Goal: Information Seeking & Learning: Check status

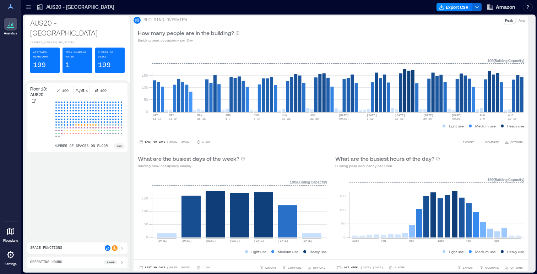
click at [10, 239] on p "Floorplans" at bounding box center [10, 241] width 15 height 4
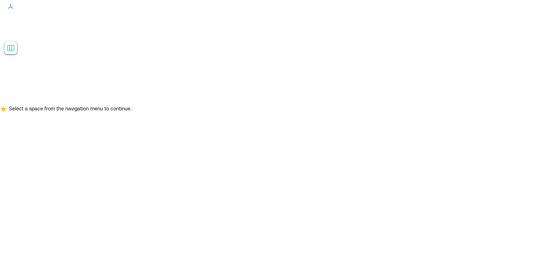
scroll to position [148, 0]
click at [61, 169] on p "6 Floors" at bounding box center [46, 172] width 60 height 6
click at [65, 238] on div "Floor 5: SEA37" at bounding box center [42, 246] width 77 height 16
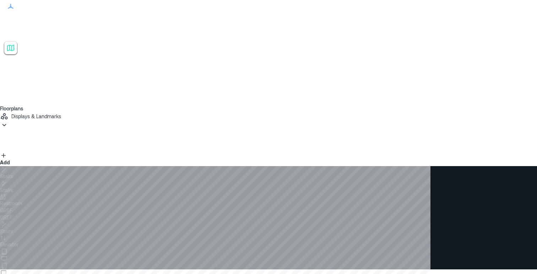
click at [61, 112] on button "Displays & Landmarks" at bounding box center [30, 120] width 61 height 17
click at [191, 110] on button "Live Availability" at bounding box center [176, 117] width 50 height 14
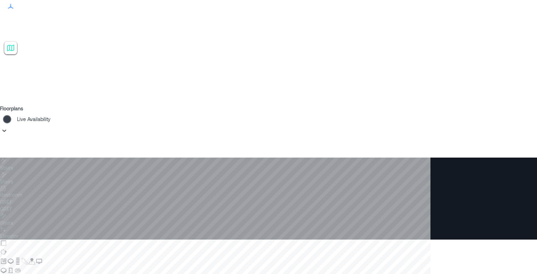
click at [50, 116] on p "Live Availability" at bounding box center [33, 119] width 33 height 7
click at [132, 158] on div at bounding box center [215, 277] width 430 height 239
click at [78, 222] on div "Floor 4: SEA37" at bounding box center [42, 230] width 77 height 16
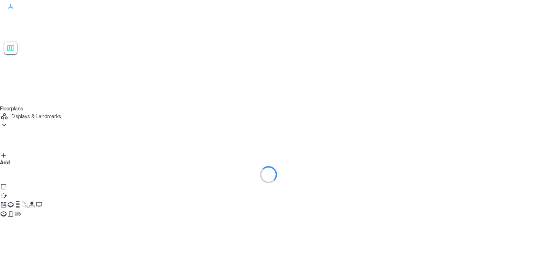
click at [61, 113] on p "Displays & Landmarks" at bounding box center [36, 116] width 50 height 7
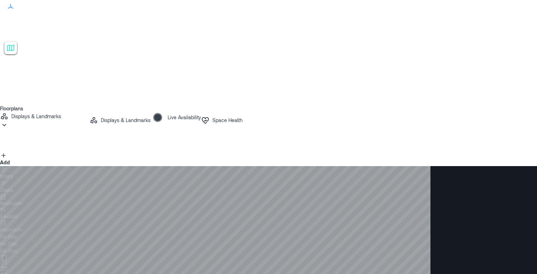
click at [188, 114] on p "Live Availability" at bounding box center [184, 117] width 33 height 7
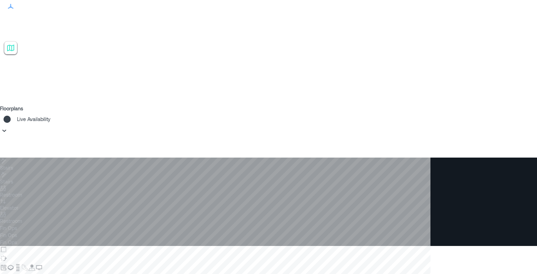
click at [50, 245] on p "Floor 5: SEA37" at bounding box center [42, 248] width 77 height 7
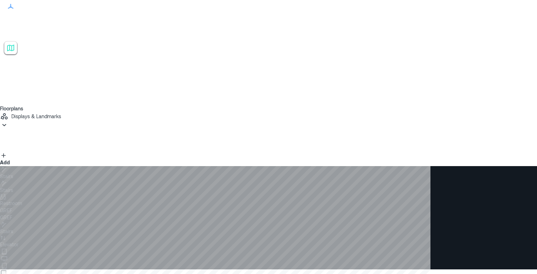
click at [200, 105] on div "Floorplans Displays & Landmarks Displays & Landmarks Live Availability Space He…" at bounding box center [268, 135] width 537 height 61
click at [61, 112] on button "Displays & Landmarks" at bounding box center [30, 120] width 61 height 17
click at [197, 114] on p "Live Availability" at bounding box center [184, 117] width 33 height 7
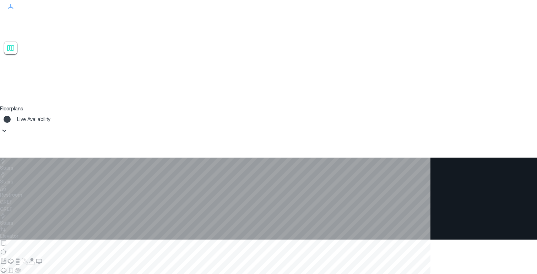
drag, startPoint x: 423, startPoint y: 96, endPoint x: 398, endPoint y: 96, distance: 24.9
click at [398, 158] on div at bounding box center [215, 277] width 430 height 239
